Goal: Task Accomplishment & Management: Contribute content

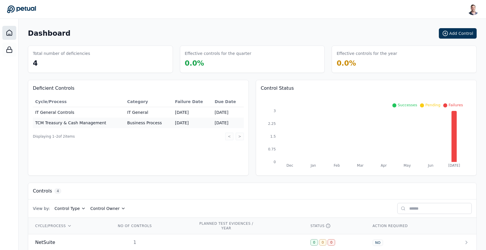
scroll to position [58, 0]
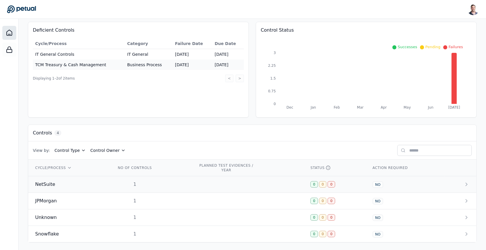
click at [231, 181] on td at bounding box center [248, 184] width 112 height 17
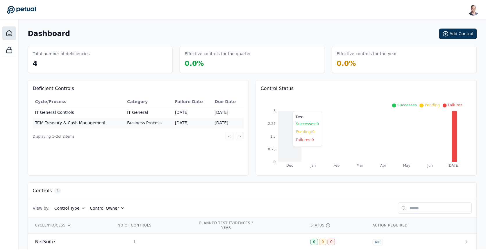
scroll to position [58, 0]
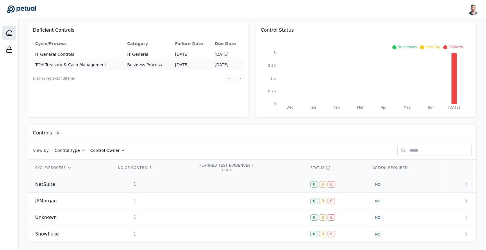
click at [281, 184] on td at bounding box center [248, 184] width 112 height 17
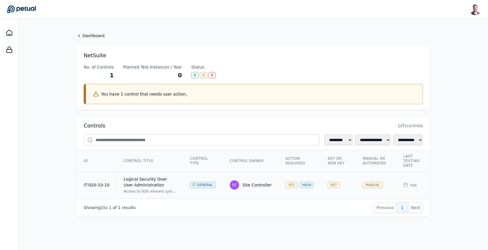
click at [270, 190] on td "SC Site Controller" at bounding box center [251, 185] width 56 height 27
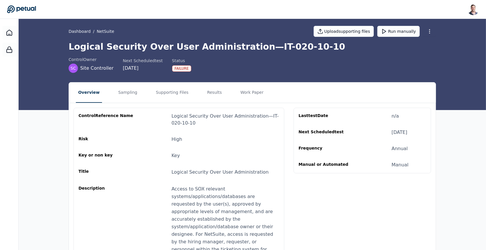
scroll to position [6, 0]
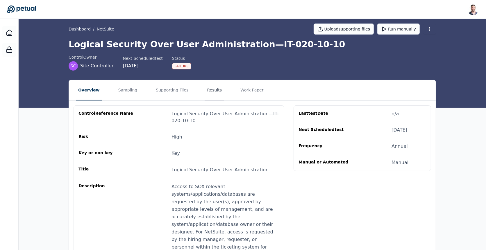
click at [207, 90] on button "Results" at bounding box center [214, 90] width 19 height 20
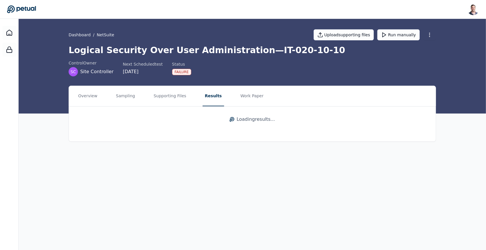
scroll to position [0, 0]
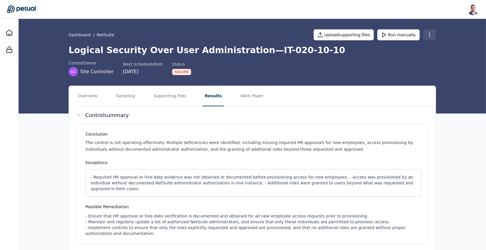
click at [430, 38] on html "[PERSON_NAME] [EMAIL_ADDRESS] Sign out Dashboard / NetSuite Upload supporting f…" at bounding box center [243, 177] width 486 height 354
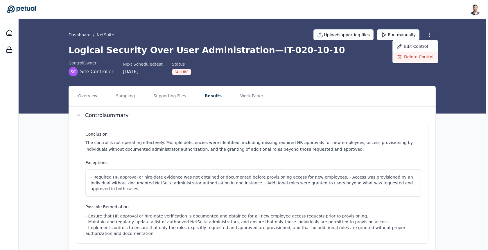
click at [421, 56] on div "Delete control" at bounding box center [416, 57] width 46 height 10
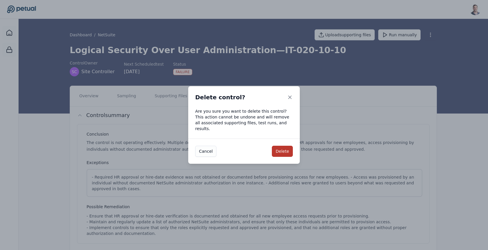
click at [283, 149] on button "Delete" at bounding box center [282, 151] width 21 height 11
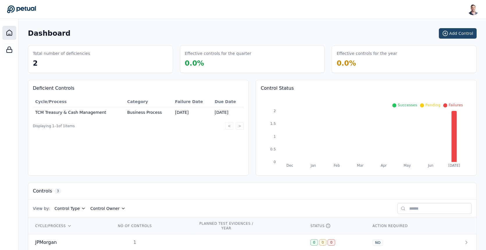
click at [466, 34] on button "Add Control" at bounding box center [458, 33] width 38 height 10
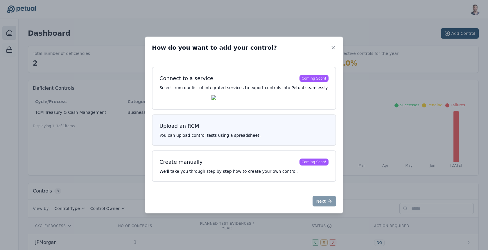
click at [248, 124] on h3 "Upload an RCM" at bounding box center [244, 126] width 169 height 8
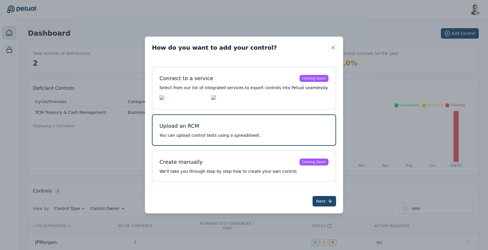
click at [327, 204] on icon at bounding box center [330, 202] width 6 height 6
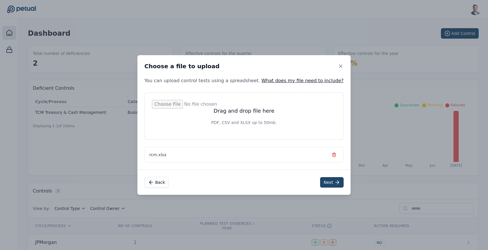
click at [321, 186] on button "Next" at bounding box center [332, 182] width 24 height 10
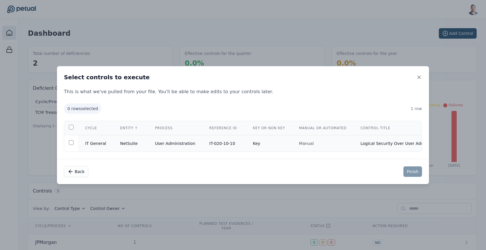
click at [190, 147] on td "User Administration" at bounding box center [175, 143] width 54 height 17
click at [409, 171] on button "Finish" at bounding box center [413, 172] width 19 height 10
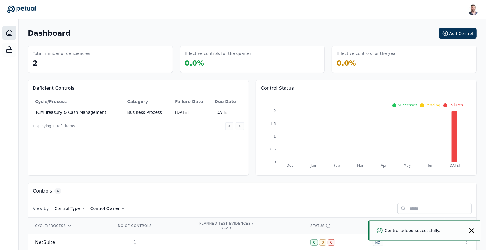
scroll to position [58, 0]
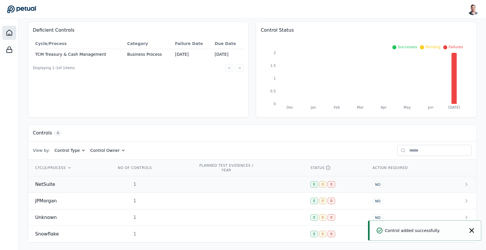
click at [270, 183] on td at bounding box center [248, 184] width 112 height 17
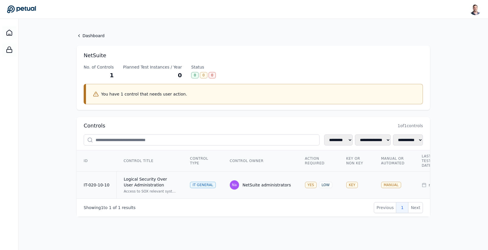
click at [279, 181] on div "Na NetSuite administrators" at bounding box center [260, 185] width 61 height 9
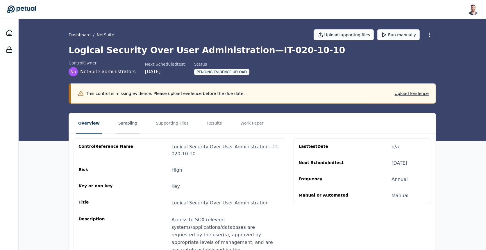
click at [124, 127] on button "Sampling" at bounding box center [128, 123] width 24 height 20
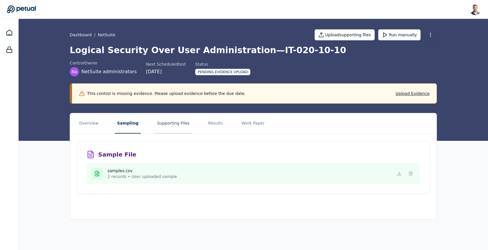
click at [173, 128] on button "Supporting Files" at bounding box center [173, 123] width 37 height 20
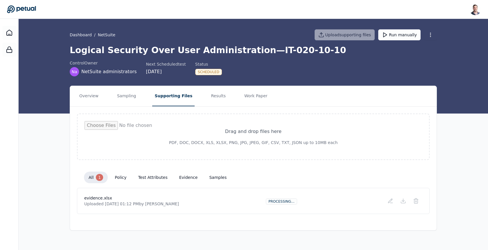
click at [96, 179] on button "all 1" at bounding box center [96, 178] width 24 height 12
click at [123, 175] on button "policy" at bounding box center [120, 177] width 21 height 10
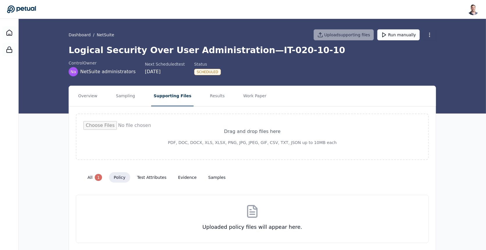
click at [143, 178] on button "test attributes" at bounding box center [152, 177] width 39 height 10
click at [90, 179] on button "all 1" at bounding box center [95, 178] width 24 height 12
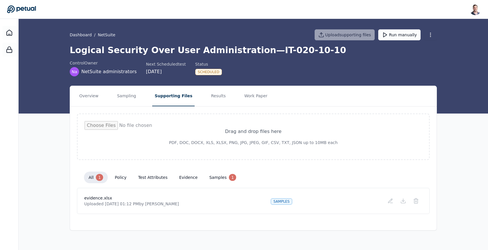
click at [212, 177] on button "samples 1" at bounding box center [223, 178] width 36 height 12
click at [402, 35] on button "Run manually" at bounding box center [400, 34] width 42 height 11
click at [92, 173] on button "all 1" at bounding box center [96, 178] width 24 height 12
click at [214, 97] on button "Results" at bounding box center [218, 96] width 19 height 20
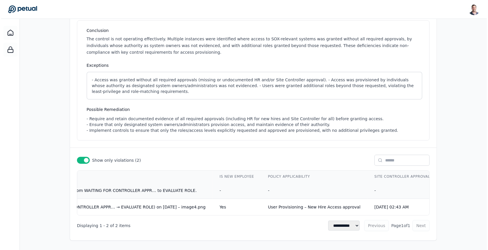
scroll to position [0, 1064]
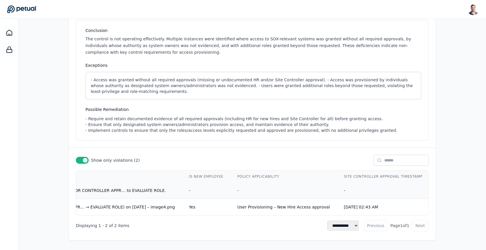
click at [337, 185] on td "-" at bounding box center [383, 191] width 92 height 17
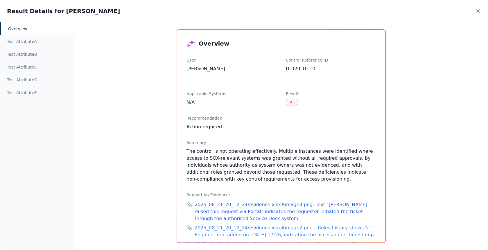
click at [219, 208] on link "📎 2025_08_21_20_12_24/evidence.xlsx#image3.png: Text "[PERSON_NAME] raised this…" at bounding box center [282, 211] width 190 height 21
click at [26, 40] on div "Test Attribute A" at bounding box center [37, 41] width 74 height 13
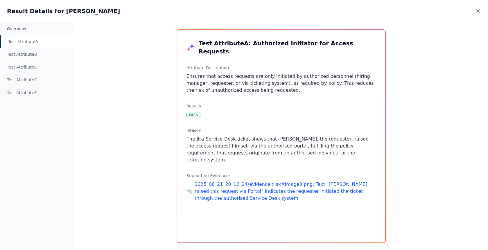
click at [231, 181] on link "📎 2025_08_21_20_12_24/evidence.xlsx#image3.png: Text "[PERSON_NAME] raised this…" at bounding box center [282, 191] width 190 height 21
click at [249, 181] on link "📎 2025_08_21_20_12_24/evidence.xlsx#image3.png: Text "[PERSON_NAME] raised this…" at bounding box center [282, 191] width 190 height 21
click at [256, 136] on p "The Jira Service Desk ticket shows that [PERSON_NAME], the requester, raised th…" at bounding box center [282, 150] width 190 height 28
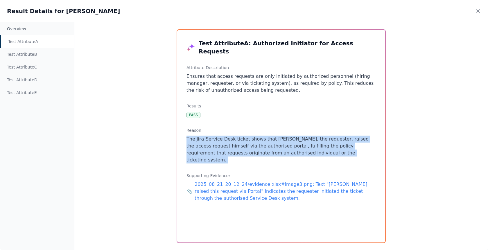
click at [256, 136] on p "The Jira Service Desk ticket shows that [PERSON_NAME], the requester, raised th…" at bounding box center [282, 150] width 190 height 28
click at [477, 13] on icon at bounding box center [479, 11] width 6 height 6
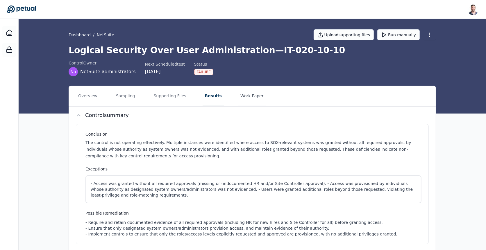
click at [240, 93] on button "Work Paper" at bounding box center [252, 96] width 28 height 20
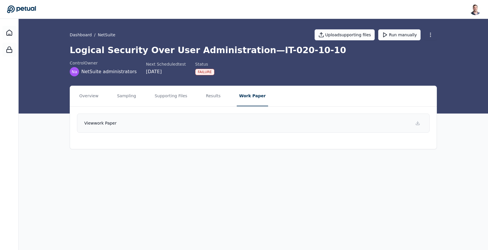
click at [288, 126] on link "View work paper" at bounding box center [253, 123] width 353 height 19
click at [211, 99] on button "Results" at bounding box center [213, 96] width 19 height 20
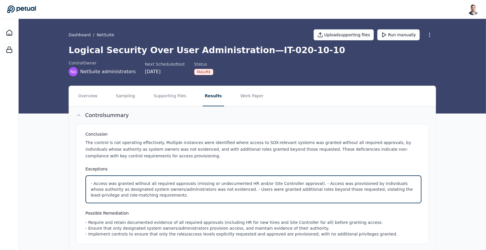
click at [198, 183] on html "[PERSON_NAME] [EMAIL_ADDRESS] Sign out Dashboard / NetSuite Upload supporting f…" at bounding box center [243, 177] width 486 height 354
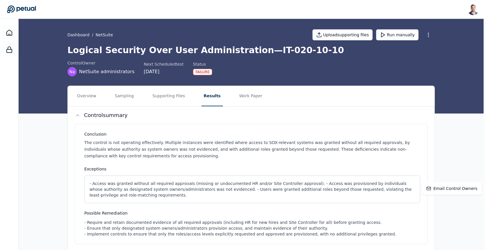
click at [222, 159] on html "[PERSON_NAME] [EMAIL_ADDRESS] Sign out Dashboard / NetSuite Upload supporting f…" at bounding box center [243, 177] width 486 height 354
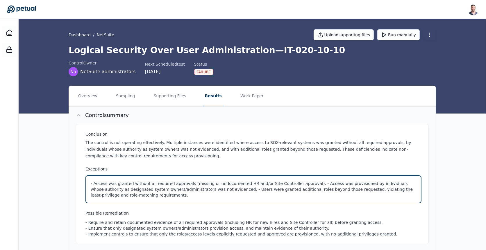
click at [231, 181] on html "[PERSON_NAME] [EMAIL_ADDRESS] Sign out Dashboard / NetSuite Upload supporting f…" at bounding box center [243, 177] width 486 height 354
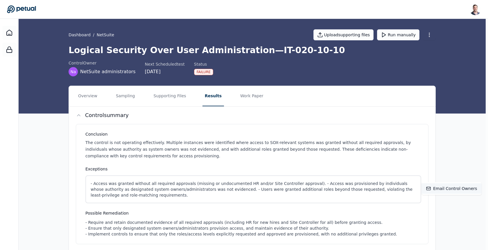
click at [442, 190] on div "Email control owners" at bounding box center [452, 188] width 60 height 10
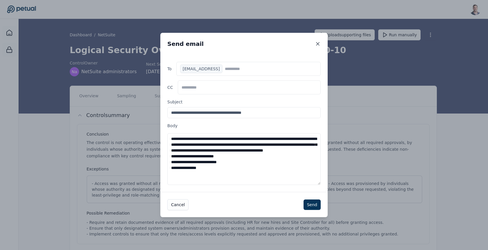
click at [316, 45] on icon at bounding box center [318, 44] width 6 height 6
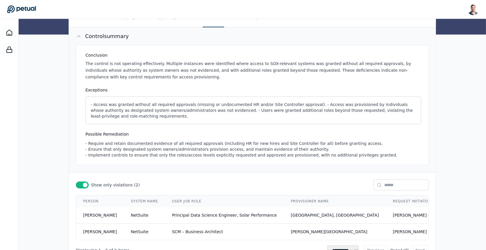
scroll to position [85, 0]
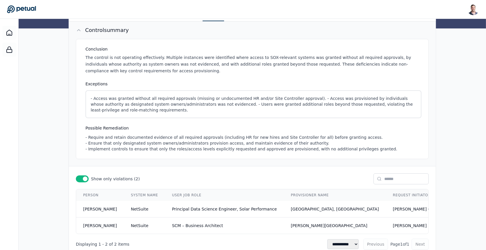
click at [211, 135] on div "- Require and retain documented evidence of all required approvals (including H…" at bounding box center [253, 143] width 336 height 17
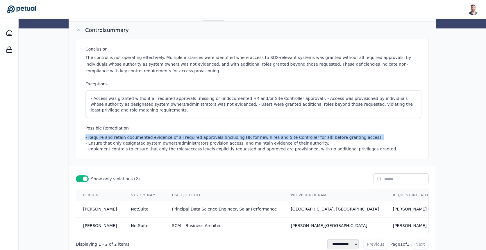
click at [211, 135] on div "- Require and retain documented evidence of all required approvals (including H…" at bounding box center [253, 143] width 336 height 17
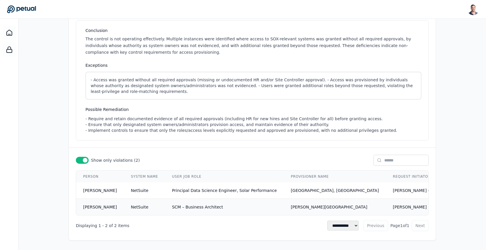
click at [128, 207] on td "NetSuite" at bounding box center [144, 207] width 41 height 17
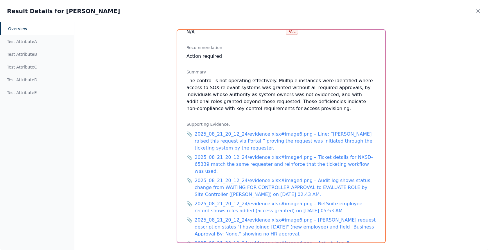
scroll to position [217, 0]
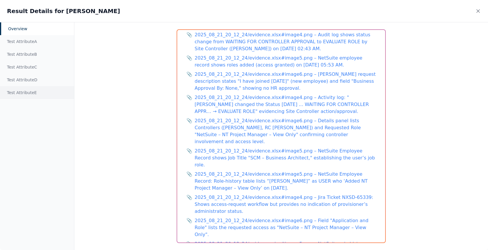
click at [10, 91] on div "Test Attribute E" at bounding box center [37, 92] width 74 height 13
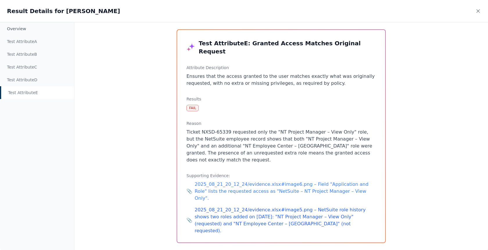
click at [257, 207] on link "📎 2025_08_21_20_12_24/evidence.xlsx#image5.png – NetSuite role history shows tw…" at bounding box center [282, 221] width 190 height 28
click at [291, 173] on div "Supporting Evidence: 📎 2025_08_21_20_12_24/evidence.xlsx#image6.png – Field "Ap…" at bounding box center [282, 204] width 190 height 62
click at [285, 181] on link "📎 2025_08_21_20_12_24/evidence.xlsx#image6.png – Field "Application and Role" l…" at bounding box center [282, 191] width 190 height 21
click at [282, 134] on p "Ticket NXSD-65339 requested only the "NT Project Manager – View Only" role, but…" at bounding box center [282, 146] width 190 height 35
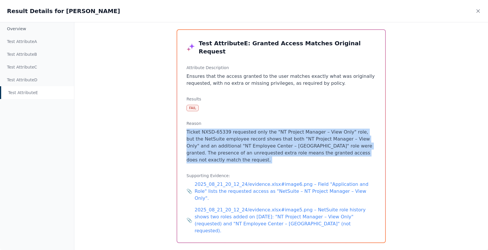
click at [282, 134] on p "Ticket NXSD-65339 requested only the "NT Project Manager – View Only" role, but…" at bounding box center [282, 146] width 190 height 35
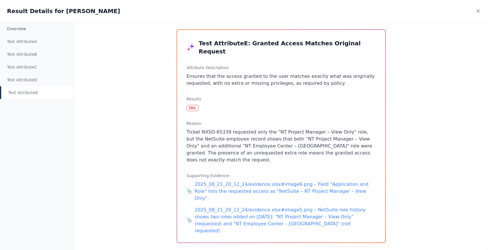
click at [475, 10] on div "Result Details for [PERSON_NAME]" at bounding box center [244, 11] width 488 height 22
click at [478, 10] on icon at bounding box center [478, 11] width 3 height 3
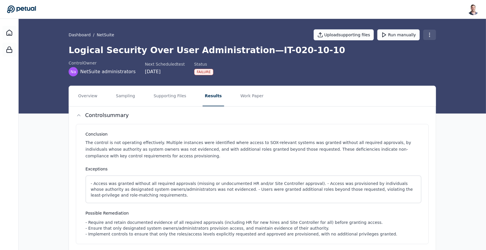
click at [428, 32] on html "[PERSON_NAME] [EMAIL_ADDRESS] Sign out Dashboard / NetSuite Upload supporting f…" at bounding box center [243, 177] width 486 height 354
click at [91, 94] on button "Overview" at bounding box center [88, 96] width 24 height 20
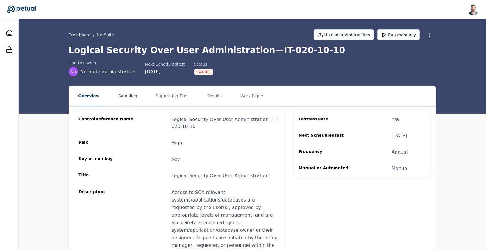
click at [119, 96] on button "Sampling" at bounding box center [128, 96] width 24 height 20
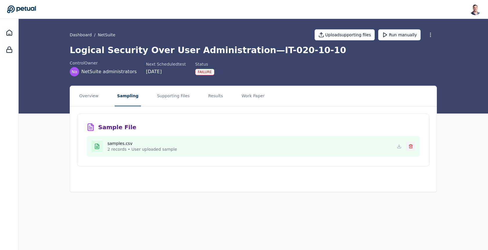
click at [408, 145] on button at bounding box center [410, 146] width 9 height 9
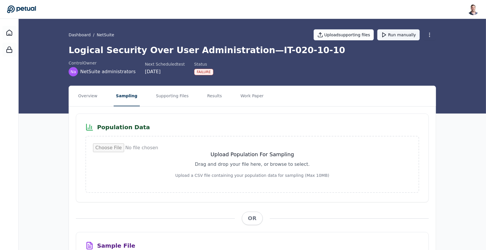
click at [397, 37] on button "Run manually" at bounding box center [398, 34] width 42 height 11
click at [96, 98] on button "Overview" at bounding box center [88, 96] width 24 height 20
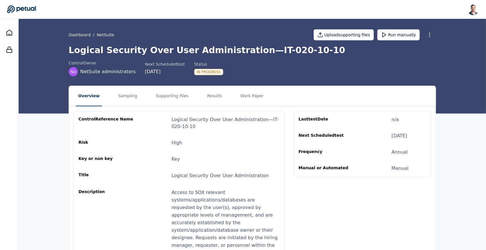
click at [31, 7] on icon at bounding box center [21, 9] width 29 height 8
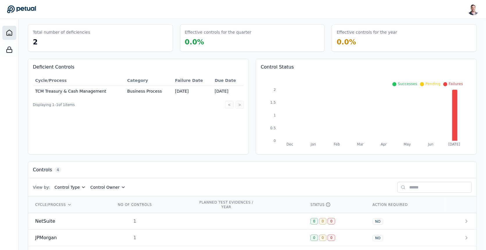
scroll to position [58, 0]
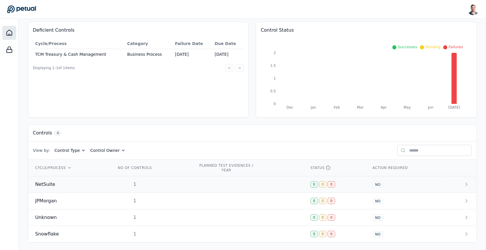
click at [136, 187] on td "1" at bounding box center [150, 184] width 82 height 17
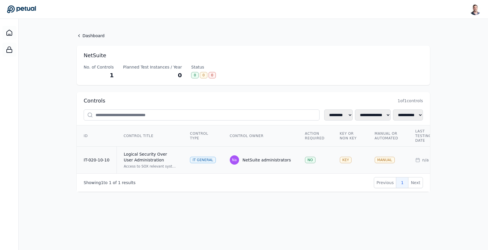
click at [186, 162] on td "IT General" at bounding box center [203, 160] width 40 height 27
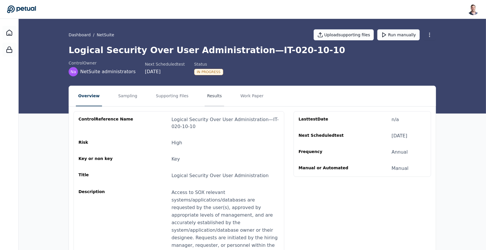
click at [210, 97] on button "Results" at bounding box center [214, 96] width 19 height 20
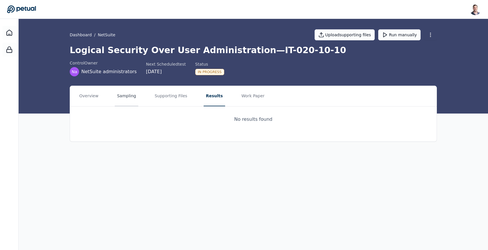
click at [125, 97] on button "Sampling" at bounding box center [127, 96] width 24 height 20
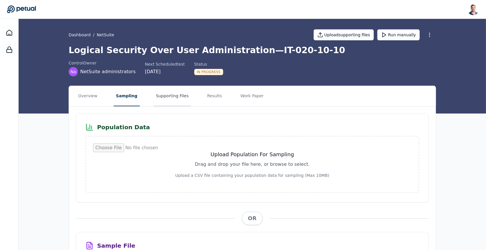
click at [161, 97] on button "Supporting Files" at bounding box center [172, 96] width 37 height 20
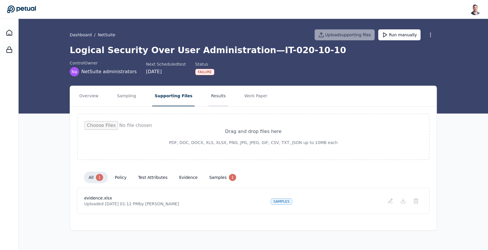
click at [210, 96] on button "Results" at bounding box center [218, 96] width 19 height 20
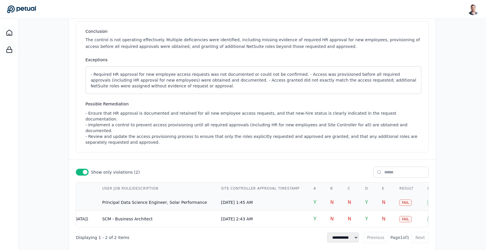
scroll to position [0, 765]
click at [363, 194] on td "Y" at bounding box center [371, 202] width 17 height 17
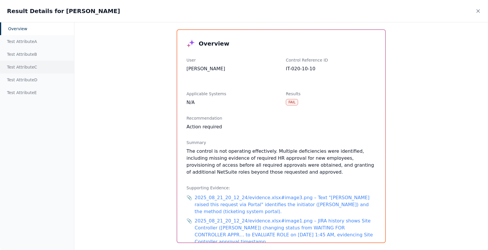
click at [36, 69] on div "Test Attribute C" at bounding box center [37, 67] width 74 height 13
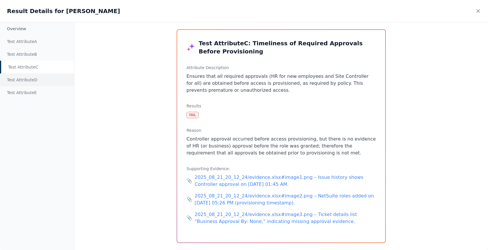
click at [20, 80] on div "Test Attribute D" at bounding box center [37, 80] width 74 height 13
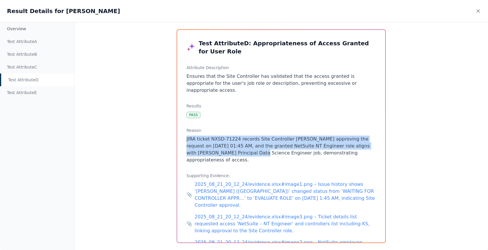
drag, startPoint x: 213, startPoint y: 127, endPoint x: 221, endPoint y: 147, distance: 21.3
click at [221, 147] on div "Reason JIRA ticket NXSD-71224 records Site Controller [PERSON_NAME] approving t…" at bounding box center [282, 146] width 190 height 36
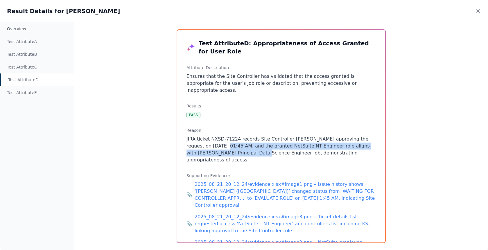
drag, startPoint x: 222, startPoint y: 149, endPoint x: 207, endPoint y: 136, distance: 19.5
click at [207, 136] on p "JIRA ticket NXSD-71224 records Site Controller [PERSON_NAME] approving the requ…" at bounding box center [282, 150] width 190 height 28
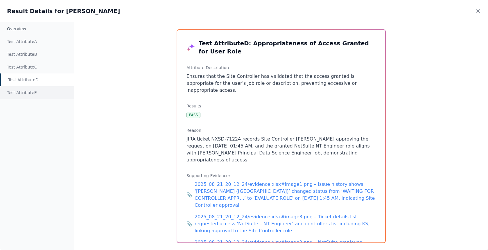
click at [22, 90] on div "Test Attribute E" at bounding box center [37, 92] width 74 height 13
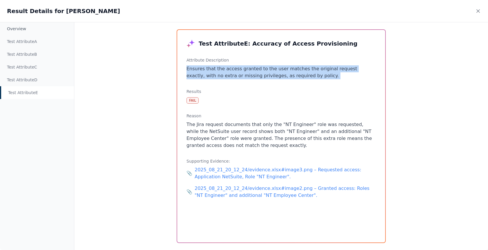
drag, startPoint x: 233, startPoint y: 85, endPoint x: 184, endPoint y: 71, distance: 50.5
click at [184, 71] on div "Test Attribute E : Accuracy of Access Provisioning Attribute Description Ensure…" at bounding box center [281, 136] width 208 height 213
drag, startPoint x: 184, startPoint y: 71, endPoint x: 230, endPoint y: 81, distance: 46.4
click at [230, 81] on div "Test Attribute E : Accuracy of Access Provisioning Attribute Description Ensure…" at bounding box center [281, 136] width 208 height 213
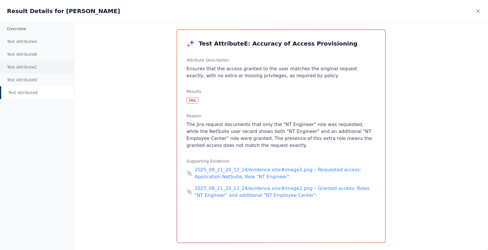
click at [41, 66] on div "Test Attribute C" at bounding box center [37, 67] width 74 height 13
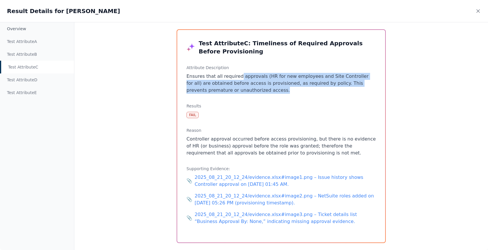
drag, startPoint x: 252, startPoint y: 92, endPoint x: 237, endPoint y: 77, distance: 21.2
click at [237, 77] on p "Ensures that all required approvals (HR for new employees and Site Controller f…" at bounding box center [282, 83] width 190 height 21
drag, startPoint x: 237, startPoint y: 77, endPoint x: 266, endPoint y: 92, distance: 32.4
click at [266, 92] on p "Ensures that all required approvals (HR for new employees and Site Controller f…" at bounding box center [282, 83] width 190 height 21
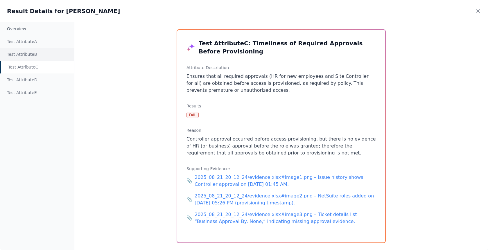
click at [31, 53] on div "Test Attribute B" at bounding box center [37, 54] width 74 height 13
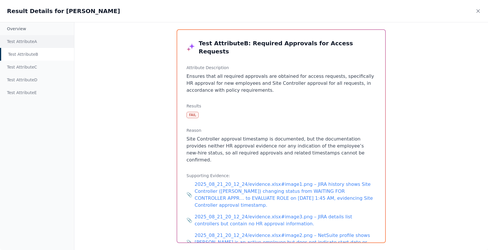
click at [42, 44] on div "Test Attribute A" at bounding box center [37, 41] width 74 height 13
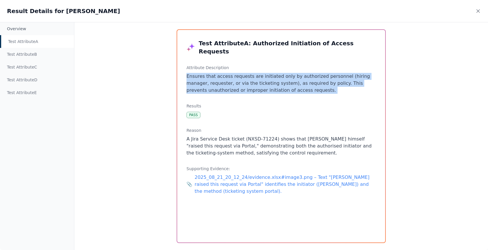
drag, startPoint x: 181, startPoint y: 70, endPoint x: 290, endPoint y: 90, distance: 111.2
click at [290, 90] on div "Test Attribute A : Authorized Initiation of Access Requests Attribute Descripti…" at bounding box center [281, 136] width 208 height 213
drag, startPoint x: 290, startPoint y: 90, endPoint x: 281, endPoint y: 70, distance: 22.3
click at [281, 70] on div "Test Attribute A : Authorized Initiation of Access Requests Attribute Descripti…" at bounding box center [281, 136] width 208 height 213
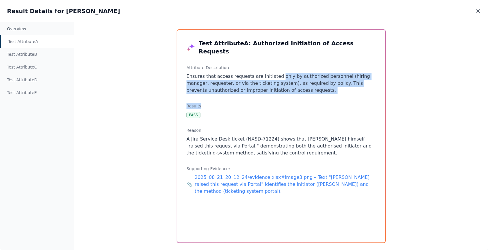
click at [478, 11] on icon at bounding box center [478, 11] width 3 height 3
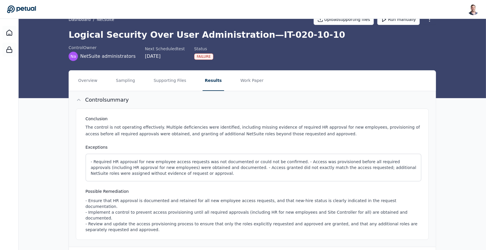
scroll to position [0, 0]
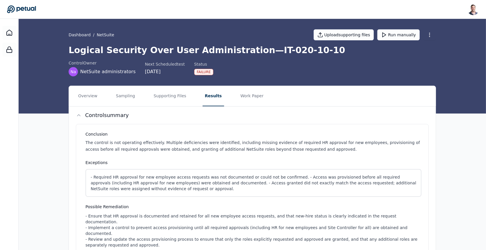
click at [24, 6] on icon at bounding box center [21, 9] width 29 height 8
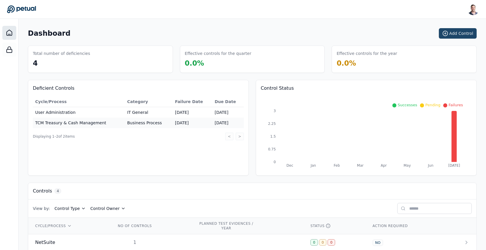
click at [453, 34] on button "Add Control" at bounding box center [458, 33] width 38 height 10
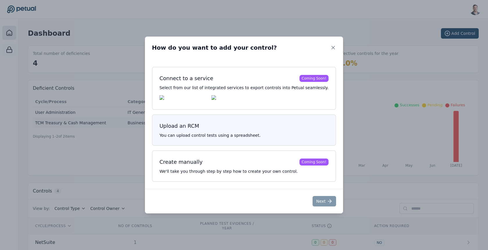
click at [251, 129] on h3 "Upload an RCM" at bounding box center [244, 126] width 169 height 8
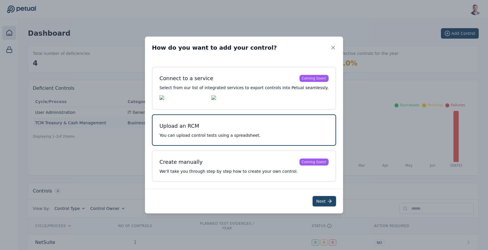
click at [313, 205] on button "Next" at bounding box center [325, 201] width 24 height 10
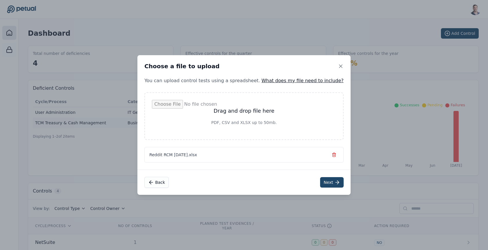
click at [320, 181] on button "Next" at bounding box center [332, 182] width 24 height 10
click at [319, 183] on button "Next" at bounding box center [331, 182] width 24 height 10
click at [323, 183] on button "Next" at bounding box center [331, 182] width 24 height 10
click at [325, 151] on div "Reddit Petual RCM.xlsx" at bounding box center [242, 155] width 199 height 16
click at [333, 155] on line "button" at bounding box center [333, 155] width 0 height 1
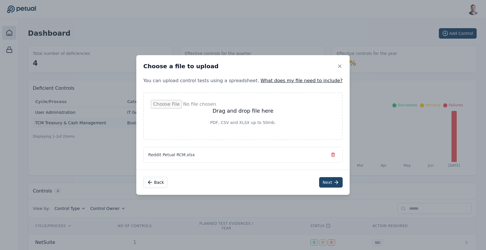
click at [333, 184] on icon at bounding box center [336, 183] width 6 height 6
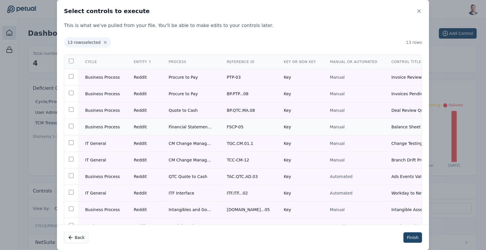
scroll to position [66, 0]
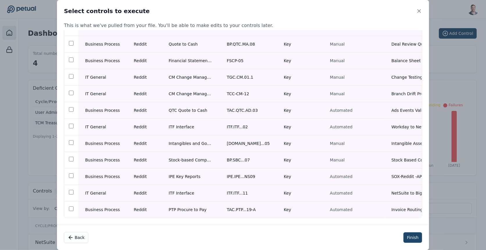
click at [413, 236] on button "Finish" at bounding box center [413, 238] width 19 height 10
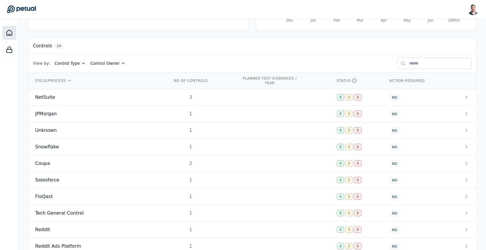
scroll to position [146, 0]
click at [126, 96] on div "NetSuite" at bounding box center [96, 96] width 123 height 7
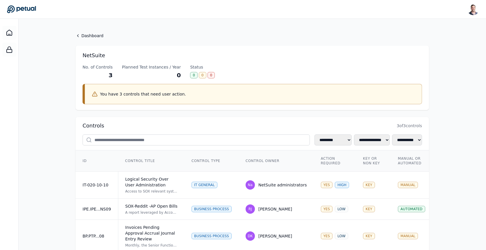
scroll to position [35, 0]
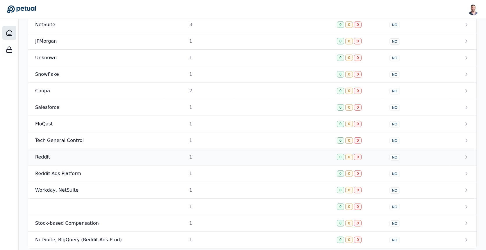
scroll to position [223, 0]
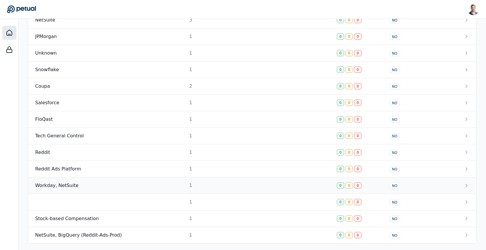
click at [165, 182] on td "1" at bounding box center [200, 186] width 70 height 17
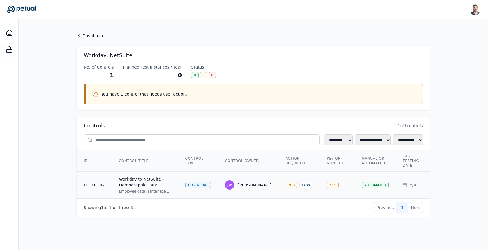
click at [161, 181] on div "Workday to NetSuite - Demographic Data" at bounding box center [145, 182] width 52 height 12
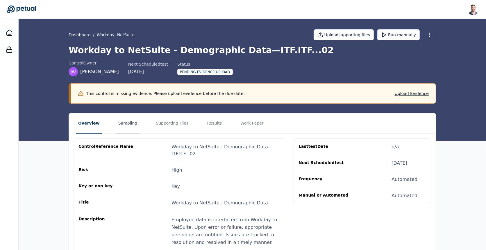
click at [131, 123] on button "Sampling" at bounding box center [128, 123] width 24 height 20
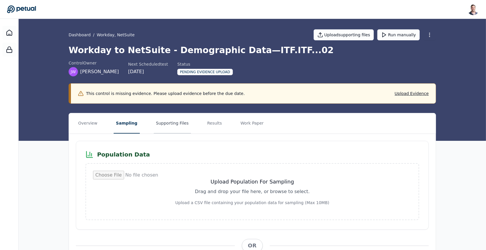
click at [169, 123] on button "Supporting Files" at bounding box center [172, 123] width 37 height 20
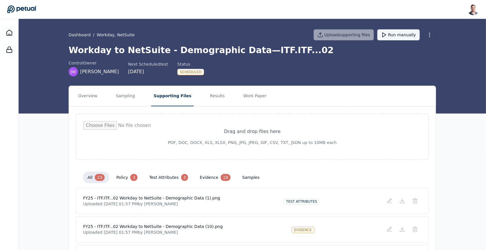
click at [400, 38] on button "Run manually" at bounding box center [398, 34] width 42 height 11
click at [210, 96] on button "Results" at bounding box center [217, 96] width 19 height 20
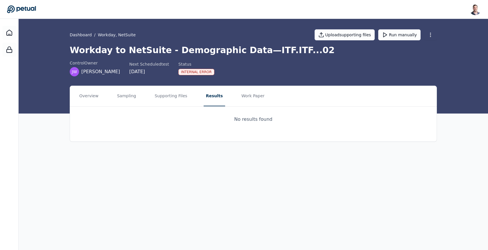
click at [34, 9] on icon at bounding box center [21, 10] width 29 height 8
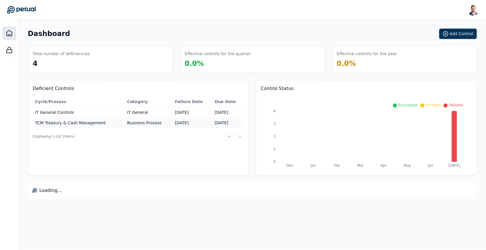
scroll to position [223, 0]
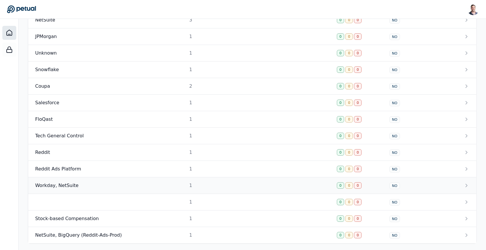
click at [129, 183] on div "Workday, NetSuite" at bounding box center [96, 185] width 123 height 7
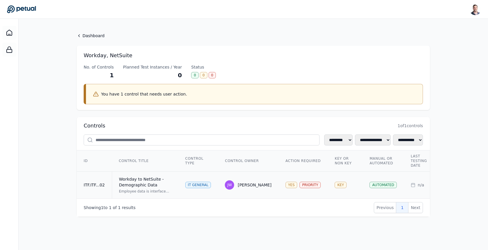
click at [173, 176] on td "Workday to NetSuite - Demographic Data Employee data is interfaced from Workday…" at bounding box center [145, 185] width 67 height 27
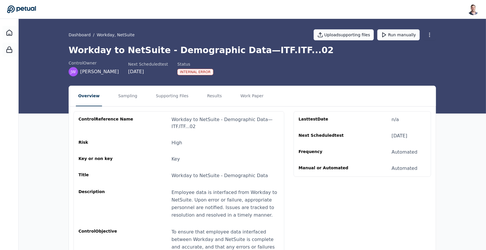
click at [29, 8] on icon at bounding box center [21, 9] width 29 height 8
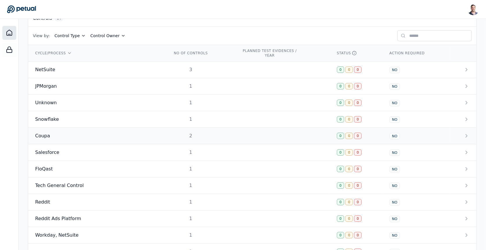
scroll to position [169, 0]
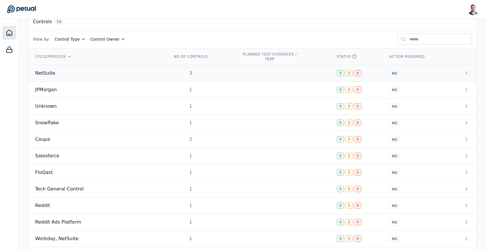
click at [146, 76] on td "NetSuite" at bounding box center [96, 73] width 137 height 17
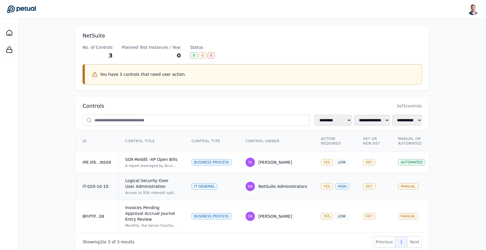
scroll to position [35, 0]
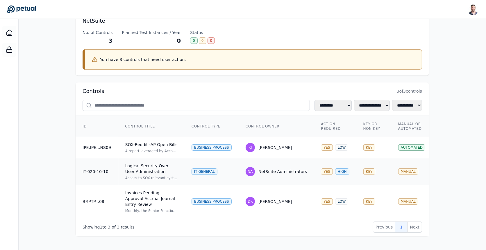
click at [176, 172] on div "Logical Security Over User Administration" at bounding box center [151, 169] width 52 height 12
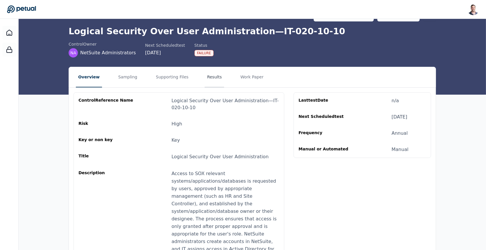
click at [206, 78] on button "Results" at bounding box center [214, 77] width 19 height 20
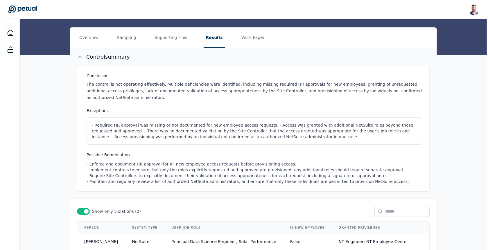
scroll to position [110, 0]
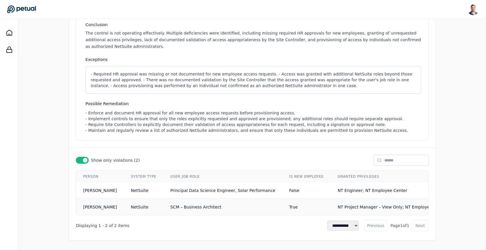
click at [224, 206] on td "SCM – Business Architect" at bounding box center [222, 207] width 119 height 17
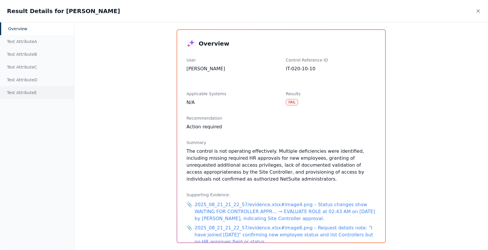
click at [30, 93] on div "Test Attribute E" at bounding box center [37, 92] width 74 height 13
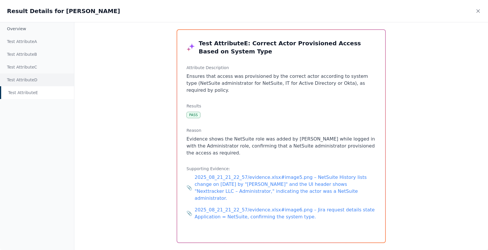
click at [36, 80] on div "Test Attribute D" at bounding box center [37, 80] width 74 height 13
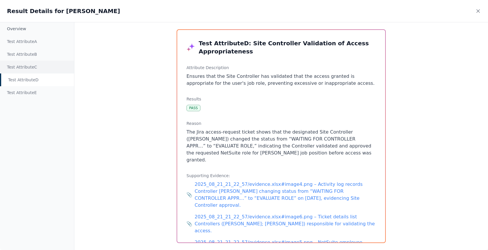
click at [13, 67] on div "Test Attribute C" at bounding box center [37, 67] width 74 height 13
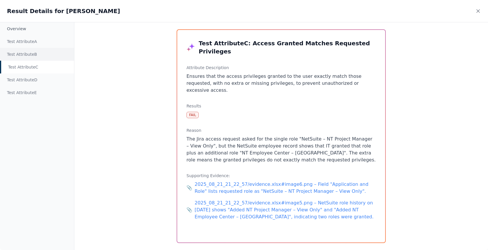
click at [22, 51] on div "Test Attribute B" at bounding box center [37, 54] width 74 height 13
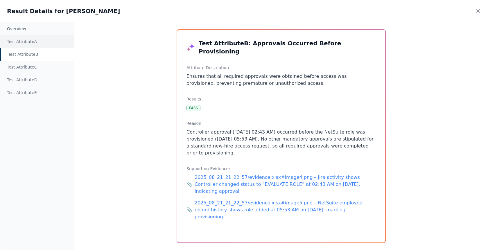
click at [24, 42] on div "Test Attribute A" at bounding box center [37, 41] width 74 height 13
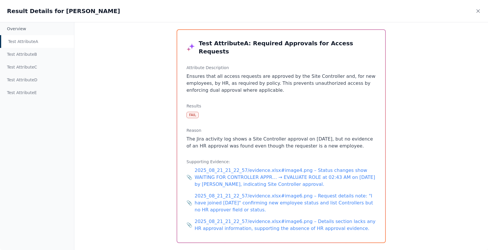
click at [38, 41] on div "Test Attribute A" at bounding box center [37, 41] width 74 height 13
click at [481, 12] on icon at bounding box center [479, 11] width 6 height 6
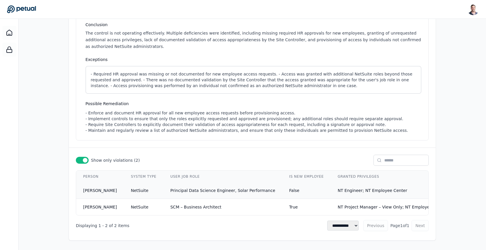
click at [238, 186] on td "Principal Data Science Engineer, Solar Performance" at bounding box center [222, 191] width 119 height 17
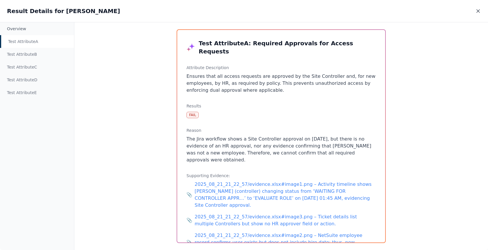
click at [480, 12] on icon at bounding box center [479, 11] width 6 height 6
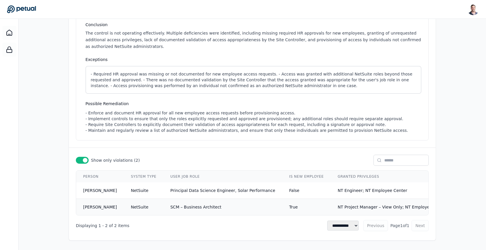
click at [253, 207] on td "SCM – Business Architect" at bounding box center [222, 207] width 119 height 17
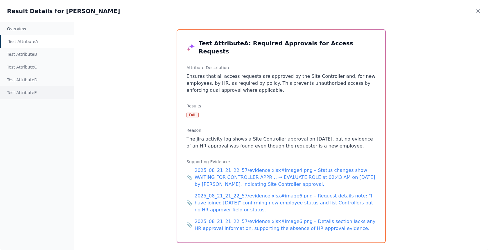
click at [39, 95] on div "Test Attribute E" at bounding box center [37, 92] width 74 height 13
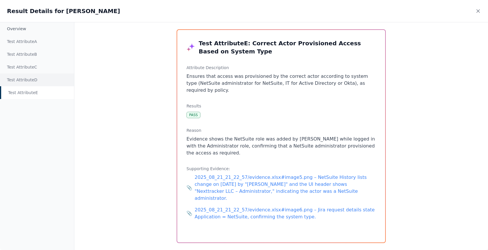
click at [41, 81] on div "Test Attribute D" at bounding box center [37, 80] width 74 height 13
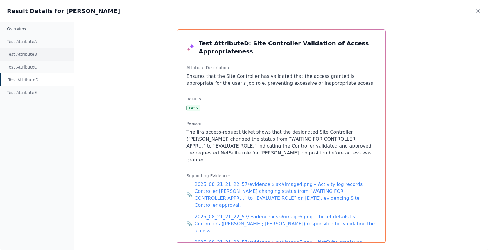
click at [31, 59] on div "Test Attribute B" at bounding box center [37, 54] width 74 height 13
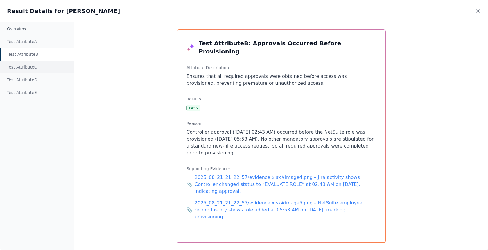
click at [31, 68] on div "Test Attribute C" at bounding box center [37, 67] width 74 height 13
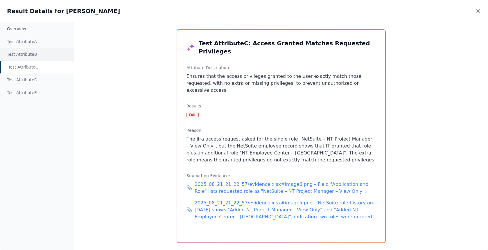
click at [32, 57] on div "Test Attribute B" at bounding box center [37, 54] width 74 height 13
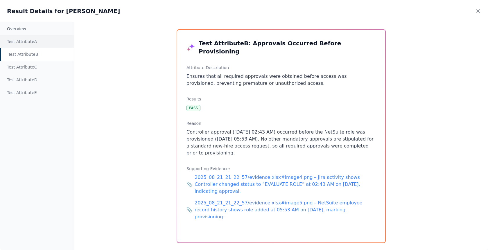
click at [34, 46] on div "Test Attribute A" at bounding box center [37, 41] width 74 height 13
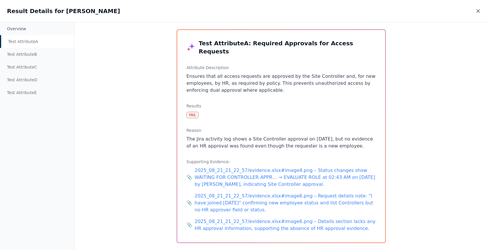
click at [479, 11] on icon at bounding box center [479, 11] width 6 height 6
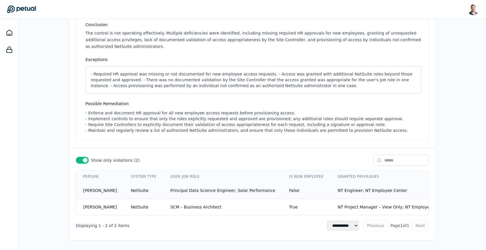
click at [203, 188] on span "Principal Data Science Engineer, Solar Performance" at bounding box center [222, 190] width 105 height 5
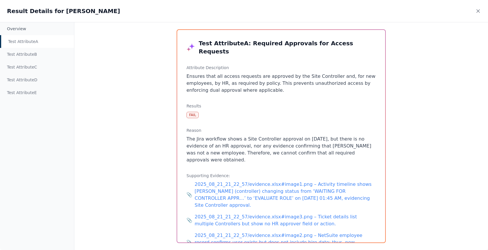
click at [290, 138] on p "The Jira workflow shows a Site Controller approval on [DATE], but there is no e…" at bounding box center [282, 150] width 190 height 28
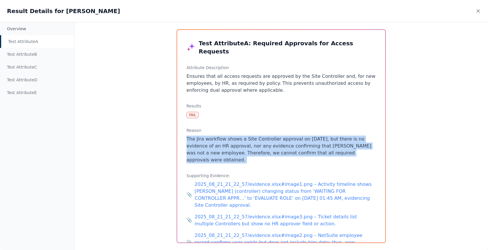
click at [290, 138] on p "The Jira workflow shows a Site Controller approval on [DATE], but there is no e…" at bounding box center [282, 150] width 190 height 28
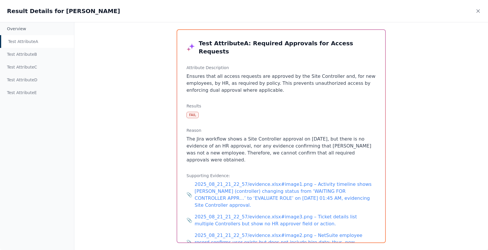
click at [305, 139] on p "The Jira workflow shows a Site Controller approval on [DATE], but there is no e…" at bounding box center [282, 150] width 190 height 28
click at [477, 13] on icon at bounding box center [479, 11] width 6 height 6
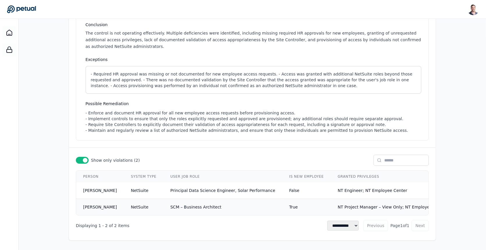
click at [231, 207] on td "SCM – Business Architect" at bounding box center [222, 207] width 119 height 17
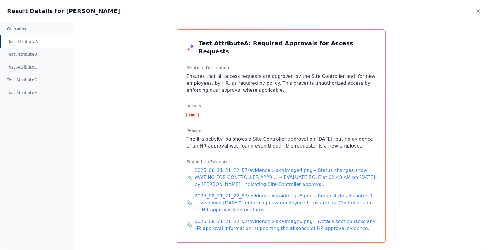
click at [211, 136] on p "The Jira activity log shows a Site Controller approval on [DATE], but no eviden…" at bounding box center [282, 143] width 190 height 14
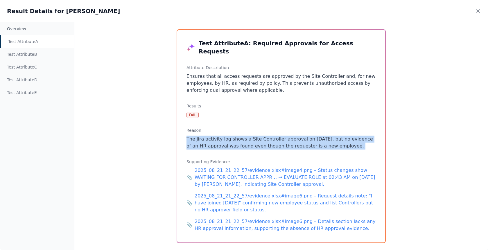
click at [211, 136] on p "The Jira activity log shows a Site Controller approval on [DATE], but no eviden…" at bounding box center [282, 143] width 190 height 14
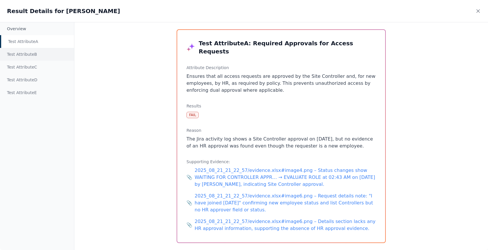
click at [44, 54] on div "Test Attribute B" at bounding box center [37, 54] width 74 height 13
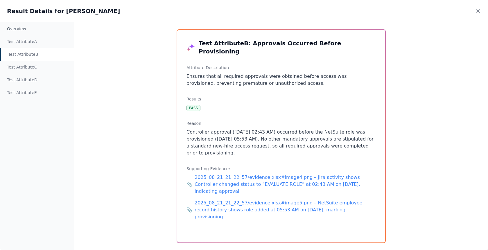
click at [231, 74] on p "Ensures that all required approvals were obtained before access was provisioned…" at bounding box center [282, 80] width 190 height 14
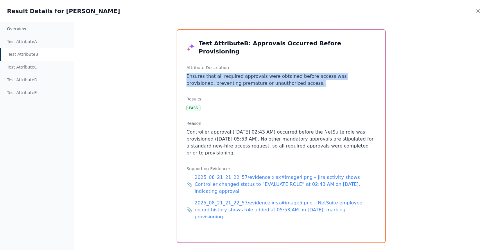
click at [231, 74] on p "Ensures that all required approvals were obtained before access was provisioned…" at bounding box center [282, 80] width 190 height 14
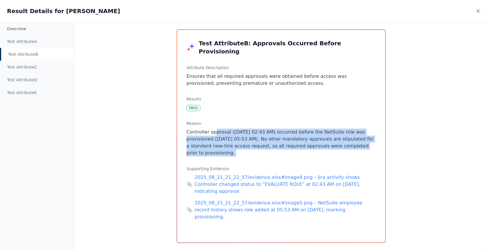
drag, startPoint x: 242, startPoint y: 149, endPoint x: 215, endPoint y: 126, distance: 35.7
click at [215, 126] on div "Test Attribute B : Approvals Occurred Before Provisioning Attribute Description…" at bounding box center [281, 136] width 208 height 213
click at [215, 129] on p "Controller approval ([DATE] 02:43 AM) occurred before the NetSuite role was pro…" at bounding box center [282, 143] width 190 height 28
drag, startPoint x: 215, startPoint y: 126, endPoint x: 242, endPoint y: 144, distance: 32.6
click at [242, 144] on p "Controller approval ([DATE] 02:43 AM) occurred before the NetSuite role was pro…" at bounding box center [282, 143] width 190 height 28
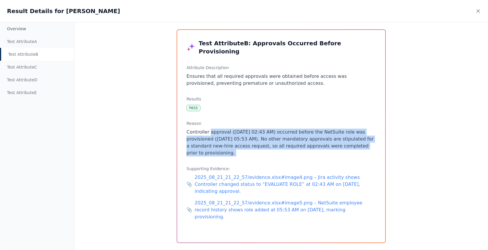
click at [242, 144] on p "Controller approval ([DATE] 02:43 AM) occurred before the NetSuite role was pro…" at bounding box center [282, 143] width 190 height 28
drag, startPoint x: 242, startPoint y: 144, endPoint x: 216, endPoint y: 122, distance: 34.2
click at [216, 129] on p "Controller approval ([DATE] 02:43 AM) occurred before the NetSuite role was pro…" at bounding box center [282, 143] width 190 height 28
drag, startPoint x: 216, startPoint y: 122, endPoint x: 248, endPoint y: 143, distance: 37.9
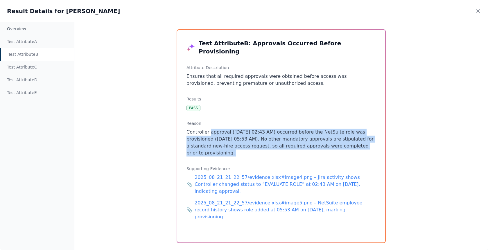
click at [248, 143] on p "Controller approval ([DATE] 02:43 AM) occurred before the NetSuite role was pro…" at bounding box center [282, 143] width 190 height 28
drag, startPoint x: 248, startPoint y: 143, endPoint x: 213, endPoint y: 126, distance: 38.9
click at [213, 129] on p "Controller approval ([DATE] 02:43 AM) occurred before the NetSuite role was pro…" at bounding box center [282, 143] width 190 height 28
click at [480, 11] on icon at bounding box center [479, 11] width 6 height 6
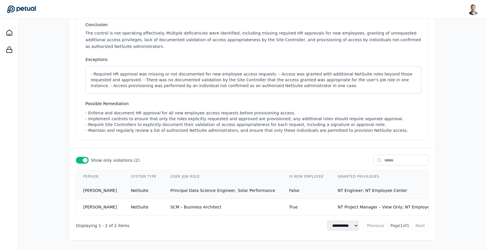
click at [249, 186] on td "Principal Data Science Engineer, Solar Performance" at bounding box center [222, 191] width 119 height 17
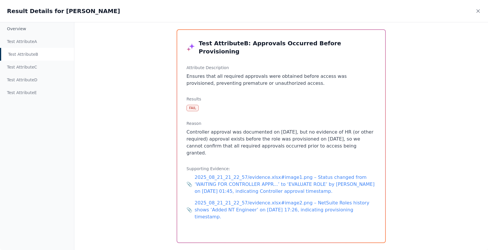
click at [219, 129] on p "Controller approval was documented on [DATE], but no evidence of HR (or other r…" at bounding box center [282, 143] width 190 height 28
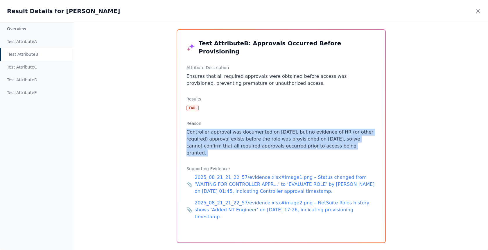
click at [219, 129] on p "Controller approval was documented on [DATE], but no evidence of HR (or other r…" at bounding box center [282, 143] width 190 height 28
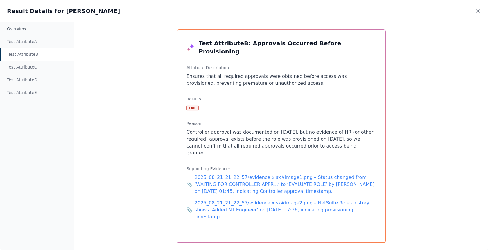
click at [233, 131] on p "Controller approval was documented on [DATE], but no evidence of HR (or other r…" at bounding box center [282, 143] width 190 height 28
click at [478, 13] on icon at bounding box center [479, 11] width 6 height 6
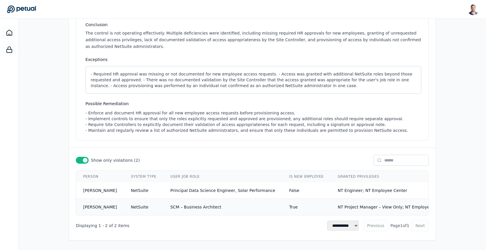
click at [282, 202] on td "True" at bounding box center [306, 207] width 49 height 17
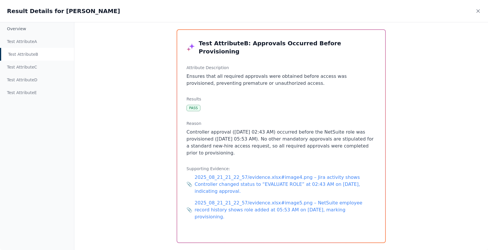
drag, startPoint x: 246, startPoint y: 146, endPoint x: 272, endPoint y: 134, distance: 28.0
click at [272, 134] on p "Controller approval ([DATE] 02:43 AM) occurred before the NetSuite role was pro…" at bounding box center [282, 143] width 190 height 28
drag, startPoint x: 270, startPoint y: 132, endPoint x: 262, endPoint y: 145, distance: 15.3
click at [262, 145] on p "Controller approval ([DATE] 02:43 AM) occurred before the NetSuite role was pro…" at bounding box center [282, 143] width 190 height 28
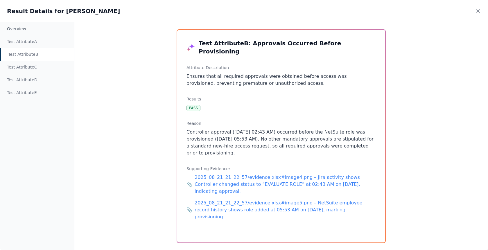
copy p "No other mandatory approvals are stipulated for a standard new-hire access requ…"
